Goal: Task Accomplishment & Management: Use online tool/utility

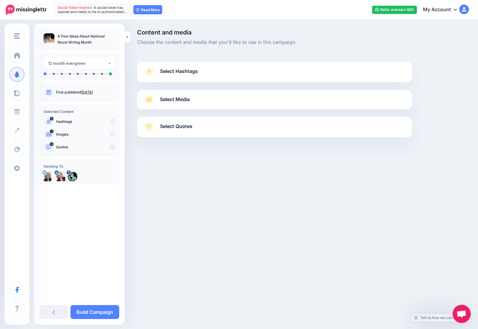
click at [167, 70] on span "Select Hashtags" at bounding box center [179, 71] width 38 height 8
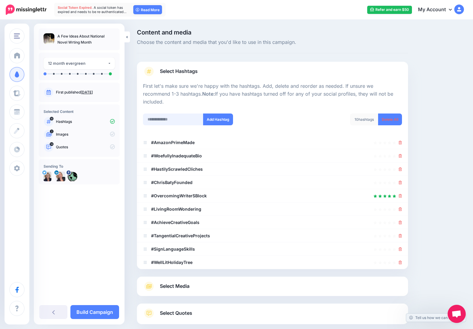
click at [166, 113] on input "text" at bounding box center [173, 119] width 61 height 12
type input "**********"
click at [215, 113] on button "Add Hashtag" at bounding box center [218, 119] width 30 height 12
click at [156, 113] on input "text" at bounding box center [173, 119] width 61 height 12
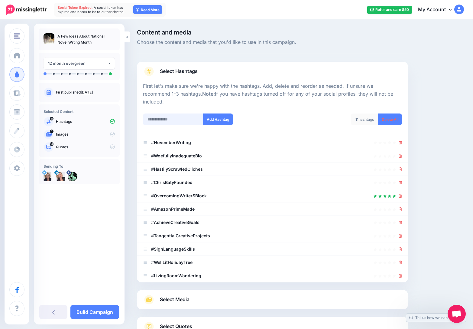
scroll to position [40, 0]
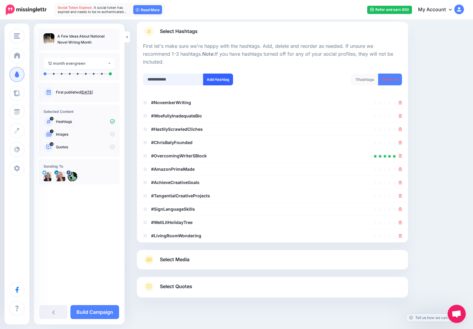
type input "**********"
click at [207, 74] on button "Add Hashtag" at bounding box center [218, 80] width 30 height 12
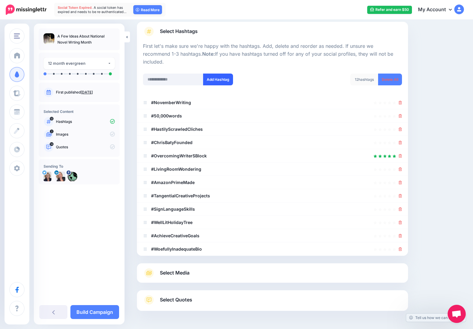
scroll to position [53, 0]
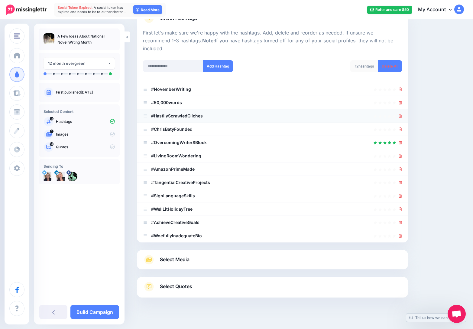
click at [401, 112] on div at bounding box center [272, 115] width 259 height 7
click at [402, 114] on icon at bounding box center [400, 116] width 3 height 4
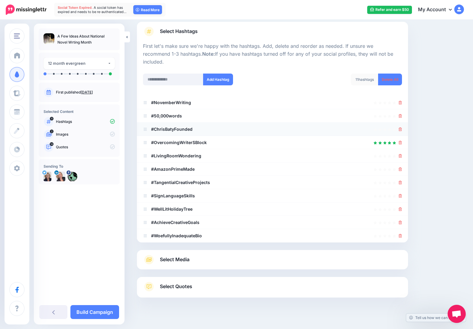
click at [402, 127] on icon at bounding box center [400, 129] width 3 height 4
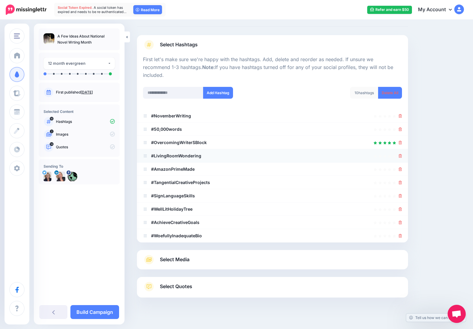
click at [402, 154] on icon at bounding box center [400, 156] width 3 height 4
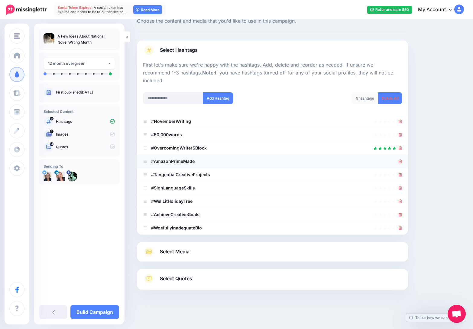
scroll to position [13, 0]
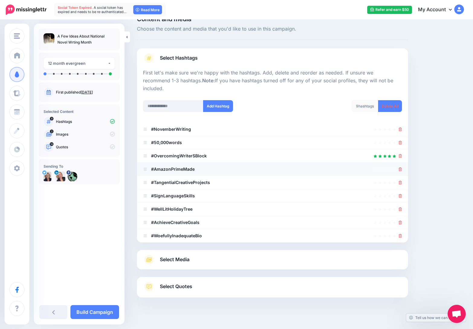
click at [402, 167] on icon at bounding box center [400, 169] width 3 height 4
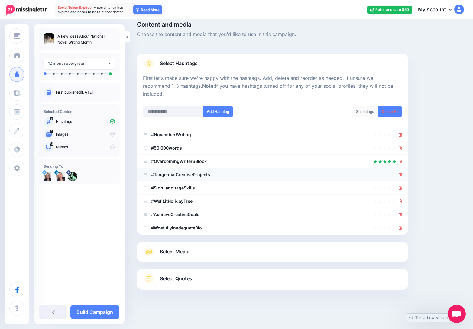
scroll to position [0, 0]
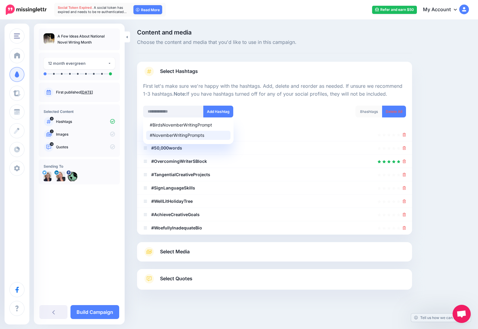
click at [190, 136] on div "#NovemberWritingPrompts" at bounding box center [188, 135] width 77 height 4
type input "**********"
click at [271, 161] on div at bounding box center [274, 161] width 263 height 7
click at [405, 175] on icon at bounding box center [404, 175] width 3 height 4
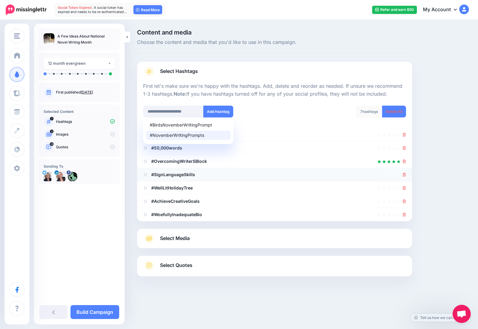
click at [406, 174] on icon at bounding box center [404, 175] width 3 height 4
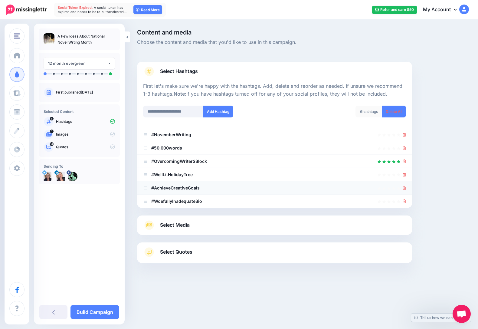
click at [404, 188] on icon at bounding box center [404, 188] width 3 height 4
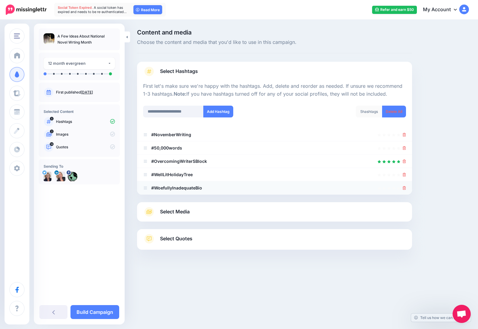
click at [404, 187] on icon at bounding box center [404, 188] width 3 height 4
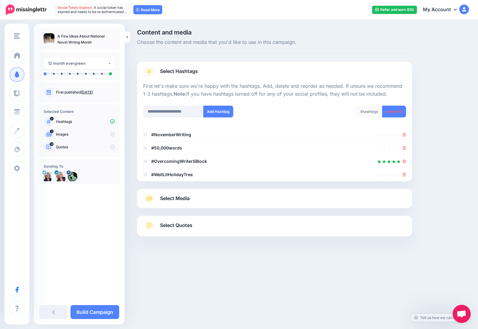
click at [182, 198] on span "Select Media" at bounding box center [175, 198] width 30 height 8
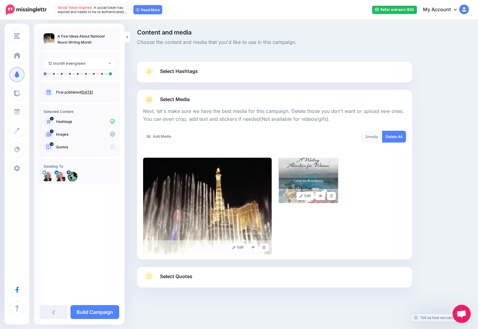
click at [191, 281] on link "Select Quotes" at bounding box center [274, 280] width 263 height 16
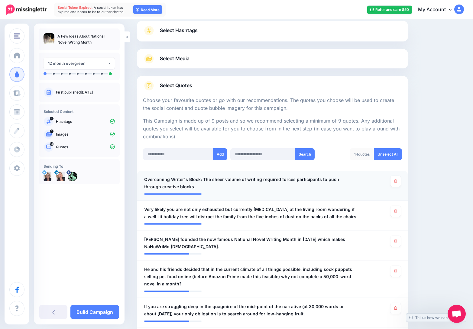
scroll to position [77, 0]
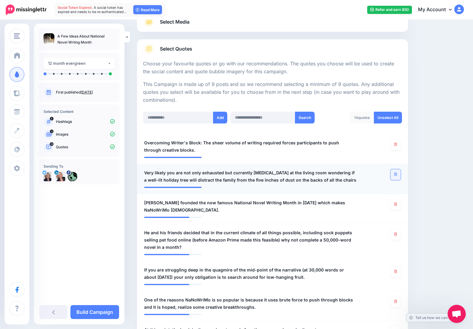
click at [401, 172] on link at bounding box center [396, 174] width 10 height 11
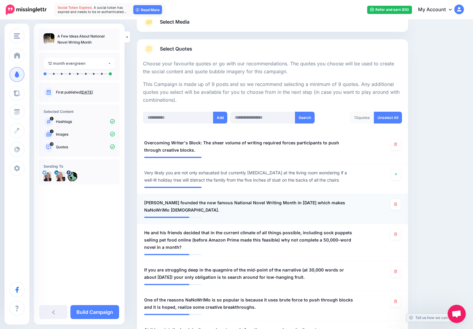
click at [190, 205] on span "[PERSON_NAME] founded the now famous National Novel Writing Month in [DATE] whi…" at bounding box center [250, 206] width 212 height 15
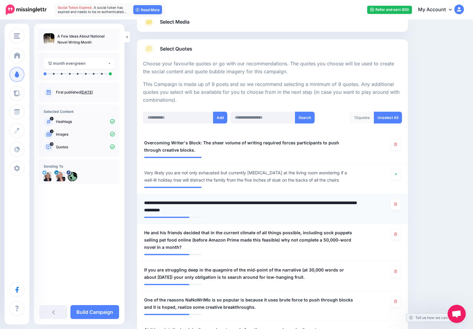
drag, startPoint x: 218, startPoint y: 203, endPoint x: 260, endPoint y: 211, distance: 42.8
click at [260, 211] on textarea "**********" at bounding box center [252, 206] width 216 height 15
type textarea "**********"
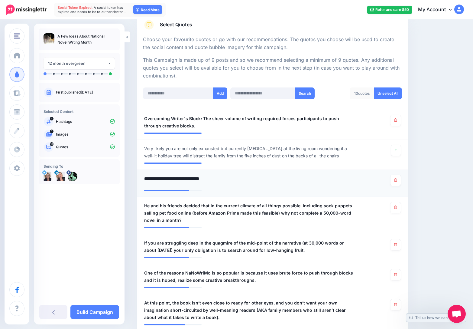
scroll to position [145, 0]
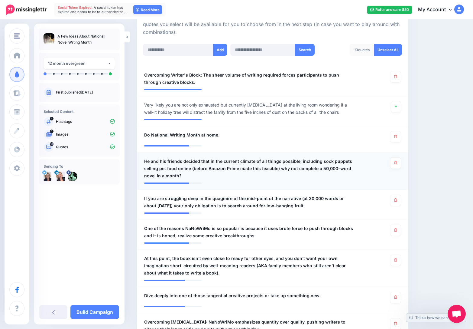
click at [278, 172] on span "He and his friends decided that in the current climate of all things possible, …" at bounding box center [250, 169] width 212 height 22
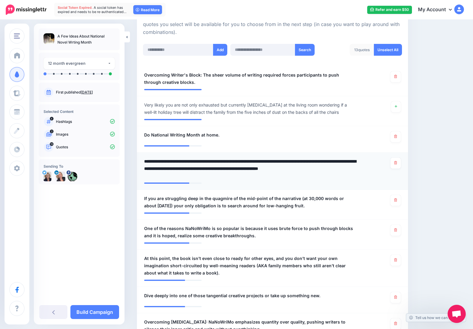
drag, startPoint x: 277, startPoint y: 168, endPoint x: 124, endPoint y: 161, distance: 152.9
click at [144, 161] on textarea "**********" at bounding box center [252, 169] width 216 height 22
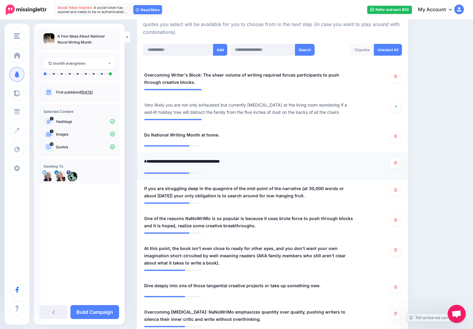
click at [148, 162] on textarea "**********" at bounding box center [252, 164] width 216 height 12
type textarea "**********"
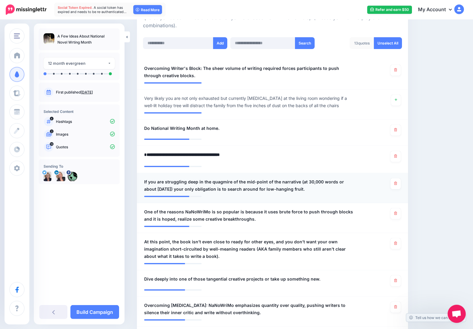
scroll to position [155, 0]
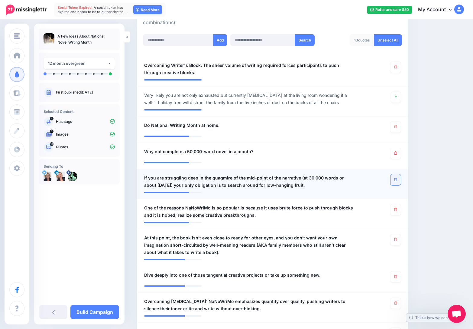
click at [399, 182] on link at bounding box center [396, 179] width 10 height 11
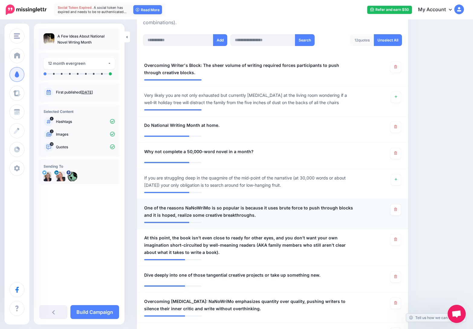
click at [209, 208] on span "One of the reasons NaNoWriMo is so popular is because it uses brute force to pu…" at bounding box center [250, 211] width 212 height 15
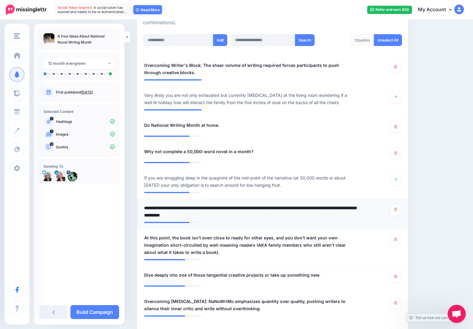
drag, startPoint x: 210, startPoint y: 207, endPoint x: 213, endPoint y: 207, distance: 3.6
click at [213, 207] on textarea "**********" at bounding box center [252, 211] width 216 height 15
type textarea "**********"
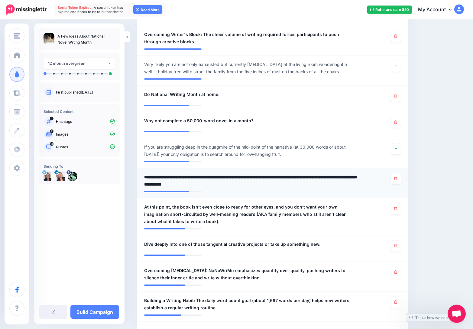
scroll to position [194, 0]
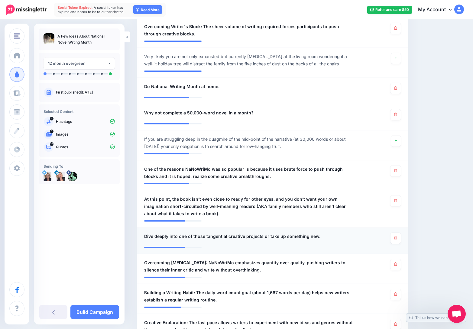
click at [215, 235] on span "Dive deeply into one of those tangential creative projects or take up something…" at bounding box center [232, 236] width 176 height 7
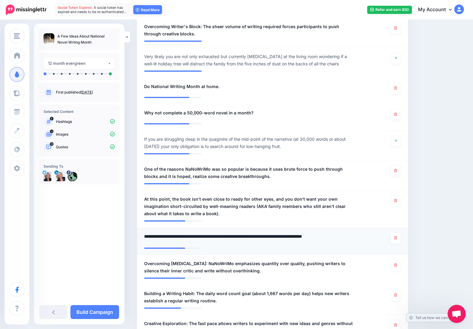
click at [188, 235] on textarea "**********" at bounding box center [252, 239] width 216 height 12
type textarea "**********"
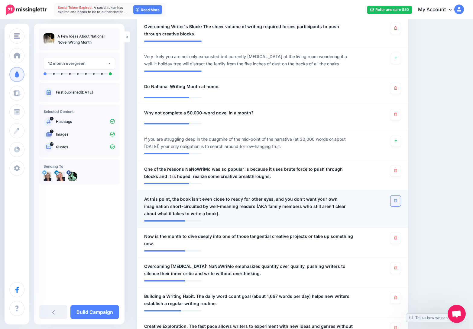
click at [399, 202] on link at bounding box center [396, 200] width 10 height 11
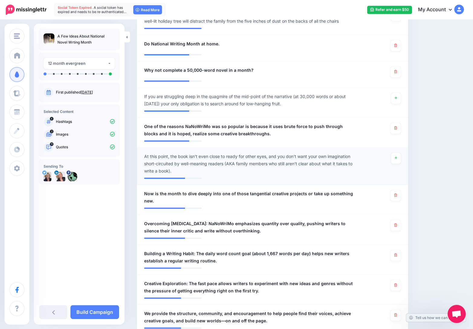
scroll to position [242, 0]
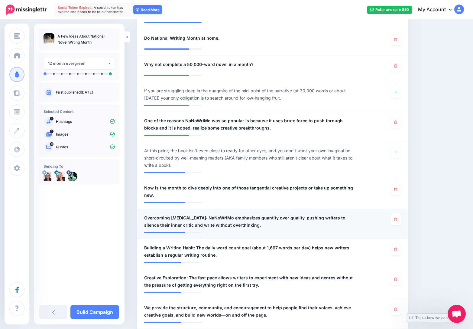
click at [220, 214] on span "Overcoming [MEDICAL_DATA]: NaNoWriMo emphasizes quantity over quality, pushing …" at bounding box center [250, 221] width 212 height 15
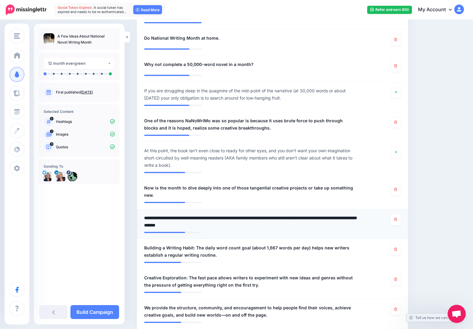
drag, startPoint x: 200, startPoint y: 213, endPoint x: 225, endPoint y: 212, distance: 24.5
click at [225, 214] on textarea "**********" at bounding box center [252, 221] width 216 height 15
type textarea "**********"
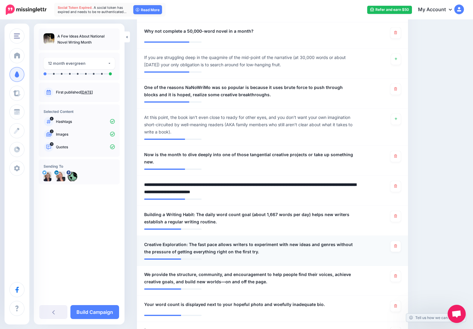
scroll to position [281, 0]
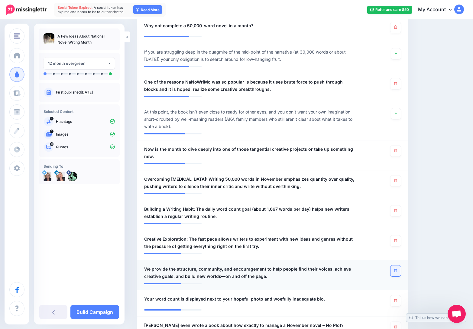
click at [397, 269] on icon at bounding box center [396, 270] width 3 height 3
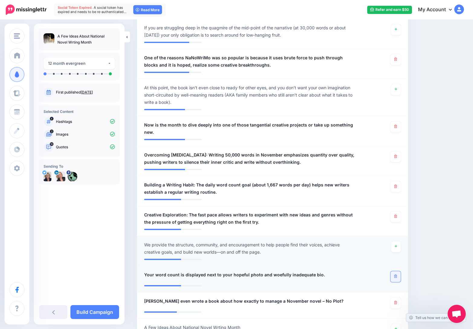
scroll to position [310, 0]
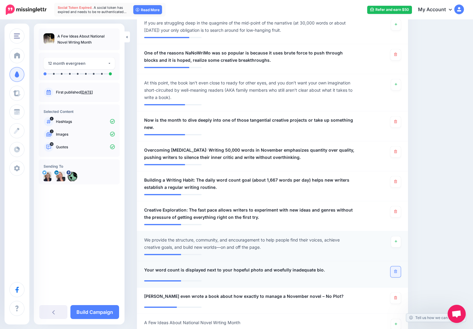
click at [397, 270] on icon at bounding box center [396, 271] width 3 height 3
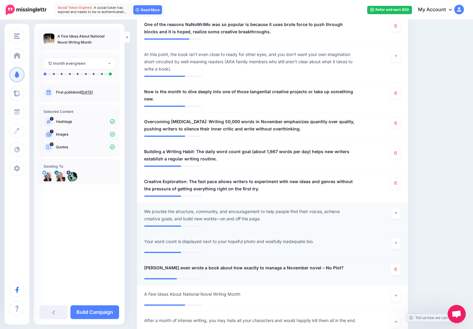
scroll to position [344, 0]
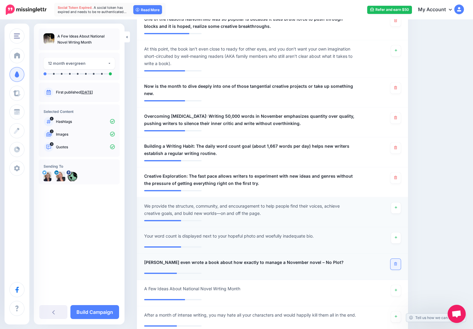
click at [397, 262] on icon at bounding box center [396, 263] width 3 height 3
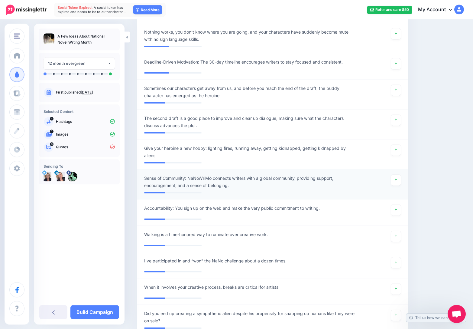
scroll to position [1084, 0]
click at [397, 257] on link at bounding box center [396, 262] width 10 height 11
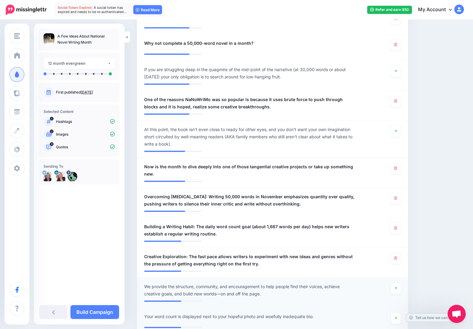
scroll to position [271, 0]
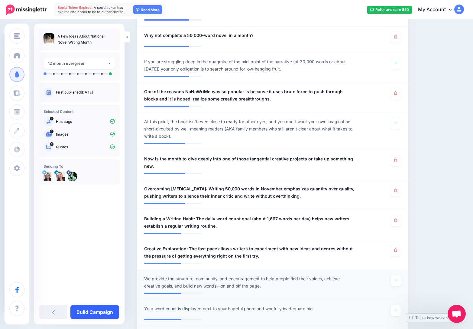
click at [92, 312] on link "Build Campaign" at bounding box center [94, 312] width 49 height 14
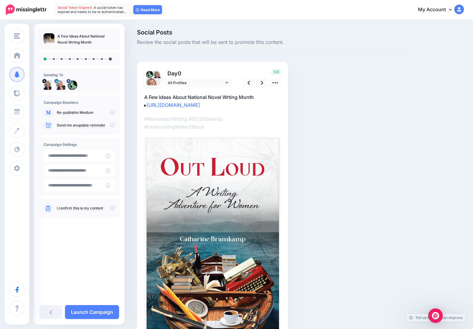
click at [92, 312] on link "Launch Campaign" at bounding box center [92, 312] width 54 height 14
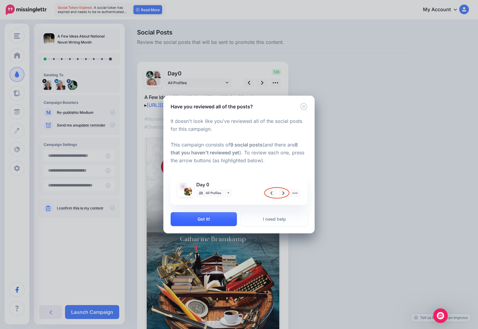
click at [207, 222] on button "Got it!" at bounding box center [204, 219] width 66 height 14
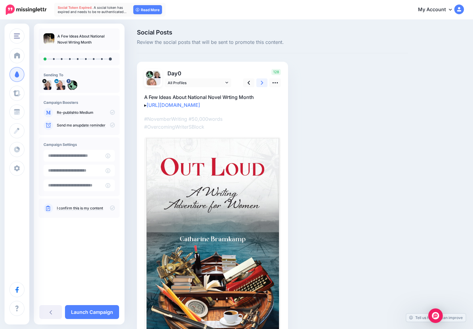
click at [261, 83] on icon at bounding box center [262, 83] width 2 height 6
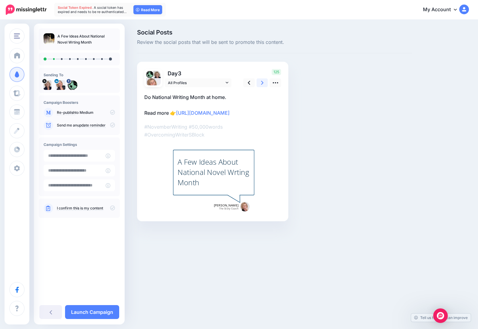
click at [261, 83] on icon at bounding box center [262, 83] width 2 height 6
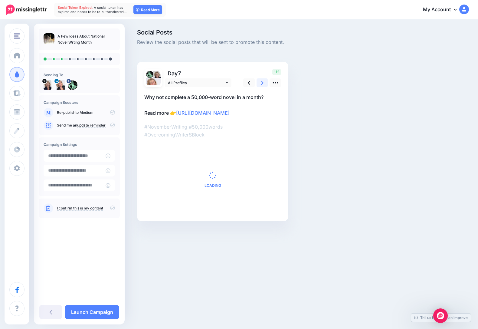
click at [261, 83] on icon at bounding box center [262, 83] width 2 height 6
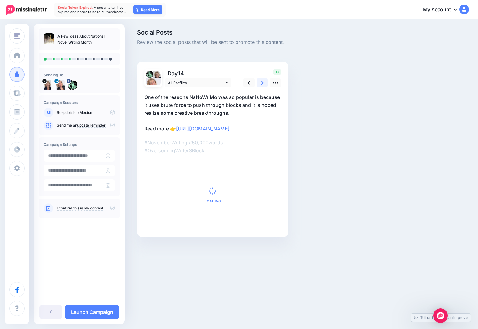
click at [261, 83] on icon at bounding box center [262, 83] width 2 height 6
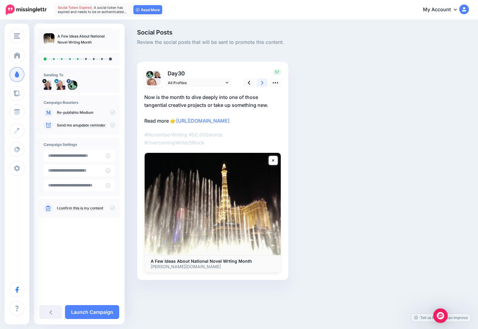
click at [261, 83] on icon at bounding box center [262, 83] width 2 height 6
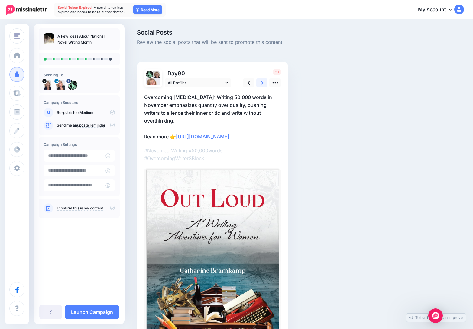
click at [261, 83] on icon at bounding box center [262, 83] width 2 height 6
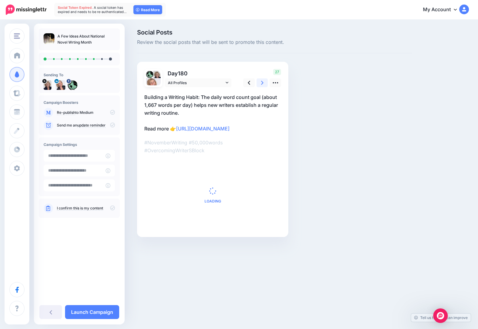
click at [261, 83] on icon at bounding box center [262, 83] width 2 height 6
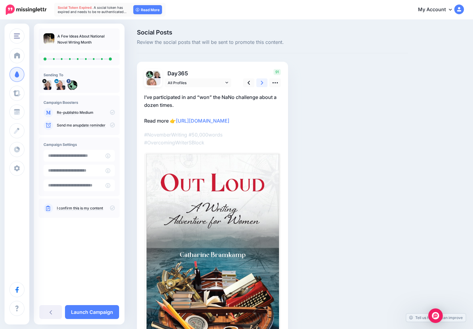
click at [261, 83] on icon at bounding box center [262, 83] width 2 height 6
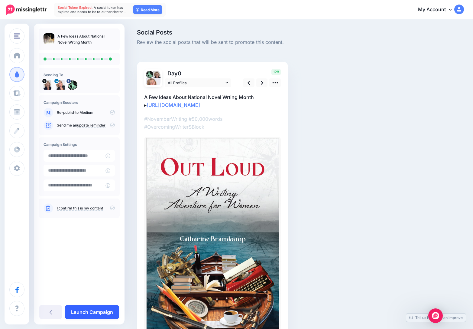
click at [83, 311] on link "Launch Campaign" at bounding box center [92, 312] width 54 height 14
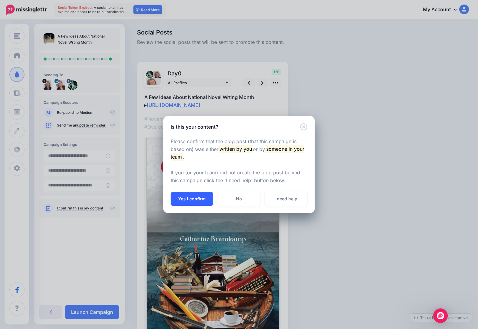
click at [194, 199] on button "Yes I confirm" at bounding box center [192, 199] width 43 height 14
